Goal: Download file/media

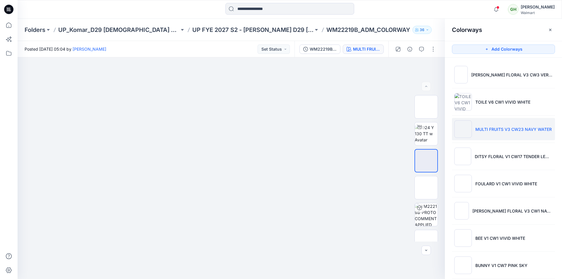
drag, startPoint x: 409, startPoint y: 23, endPoint x: 435, endPoint y: 4, distance: 32.5
click at [409, 23] on div "Folders UP_Komar_D29 [DEMOGRAPHIC_DATA] Sleep UP FYE 2027 S2 - [PERSON_NAME] D2…" at bounding box center [290, 30] width 544 height 22
click at [5, 10] on icon at bounding box center [8, 9] width 9 height 9
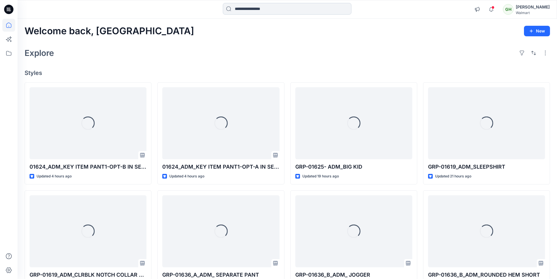
click at [292, 12] on input at bounding box center [287, 9] width 129 height 12
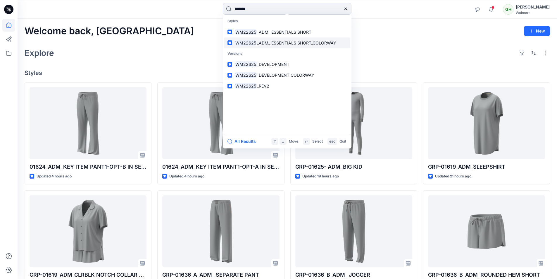
type input "*******"
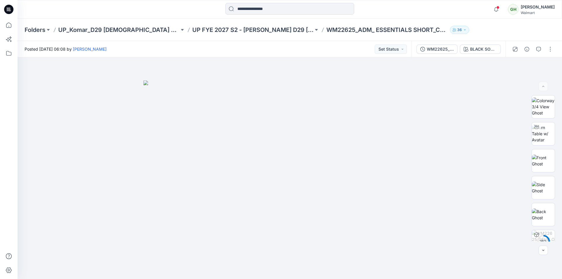
click at [309, 51] on div "Posted [DATE] 06:08 by [PERSON_NAME] Set Status" at bounding box center [215, 49] width 394 height 16
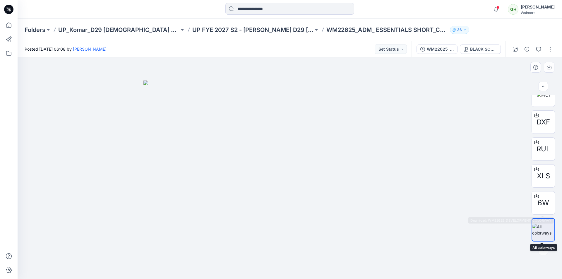
scroll to position [171, 0]
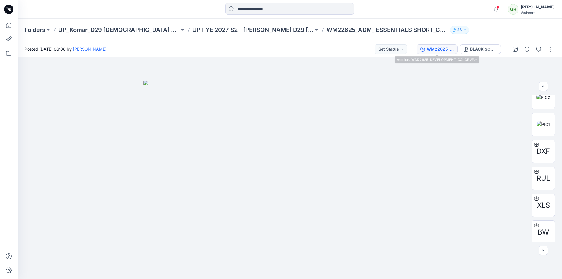
click at [451, 52] on div "WM22625_DEVELOPMENT_COLORWAY" at bounding box center [440, 49] width 27 height 6
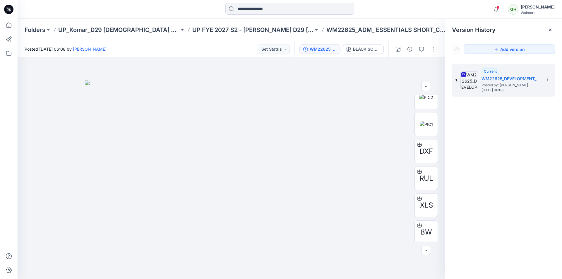
click at [417, 13] on div at bounding box center [290, 9] width 272 height 13
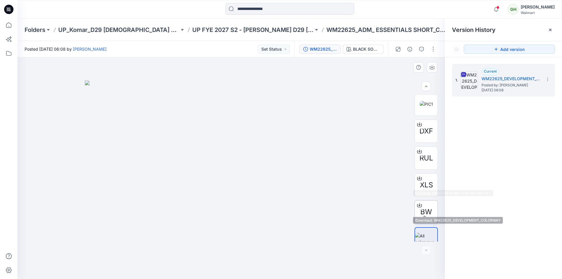
scroll to position [200, 0]
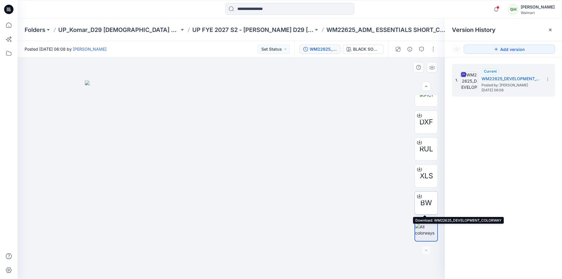
click at [425, 202] on span "BW" at bounding box center [426, 203] width 12 height 11
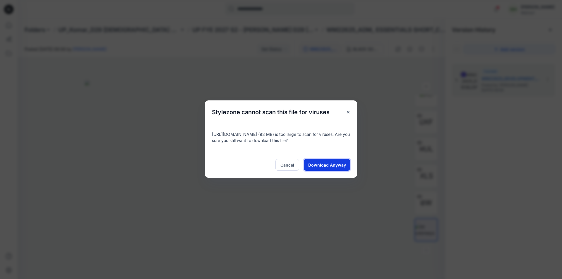
click at [330, 162] on span "Download Anyway" at bounding box center [327, 165] width 38 height 6
